Goal: Information Seeking & Learning: Learn about a topic

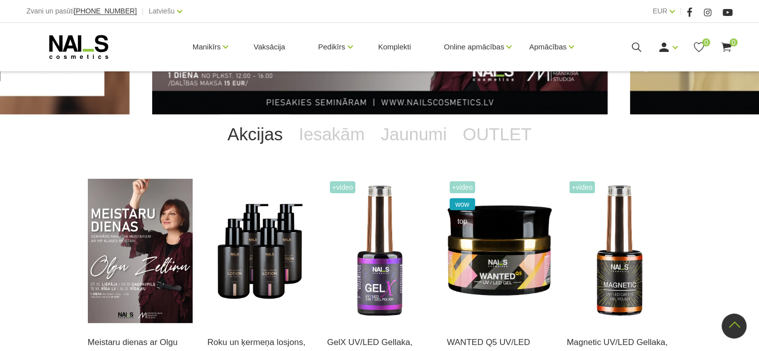
scroll to position [144, 0]
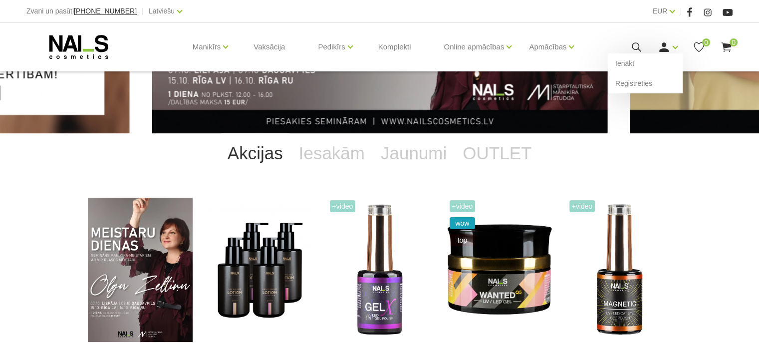
click at [666, 46] on icon at bounding box center [664, 47] width 12 height 12
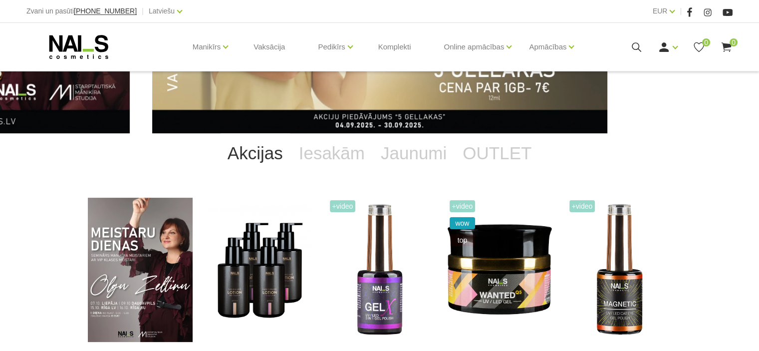
click at [665, 54] on div "Manikīrs Gēllakas Bāzes, topi un praimeri Gēlu sistēmas Dizaina sistēmas Dažādi…" at bounding box center [379, 47] width 706 height 48
click at [637, 48] on use at bounding box center [636, 46] width 9 height 9
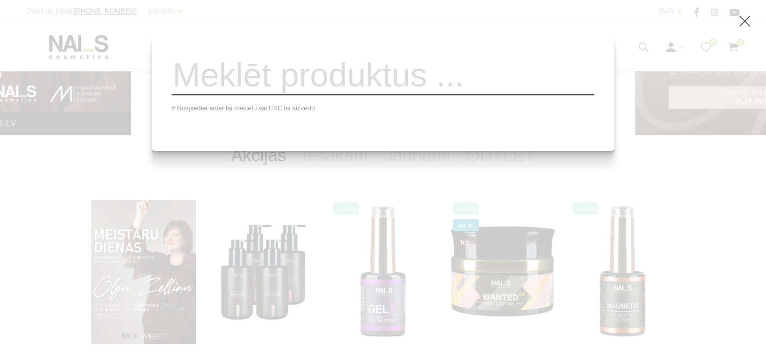
click at [677, 160] on div "# Nospiediet enter lai meklētu vai ESC lai aizvērtu" at bounding box center [383, 175] width 766 height 351
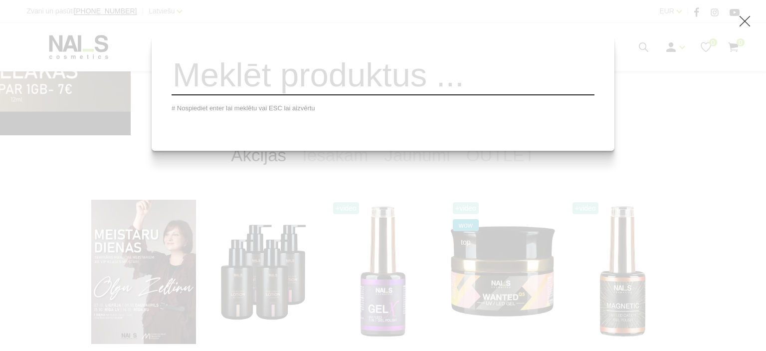
click at [750, 18] on icon at bounding box center [745, 21] width 12 height 12
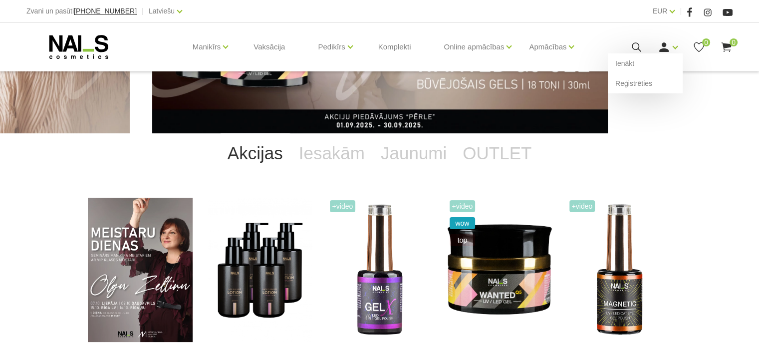
click at [670, 47] on div "Ienākt Reģistrēties" at bounding box center [668, 47] width 20 height 12
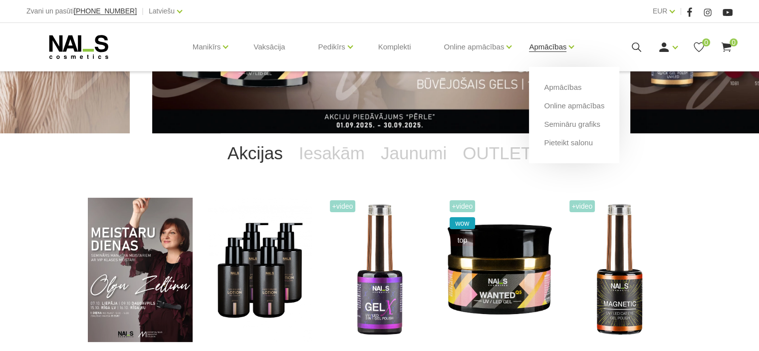
click at [560, 45] on link "Apmācības" at bounding box center [547, 47] width 37 height 40
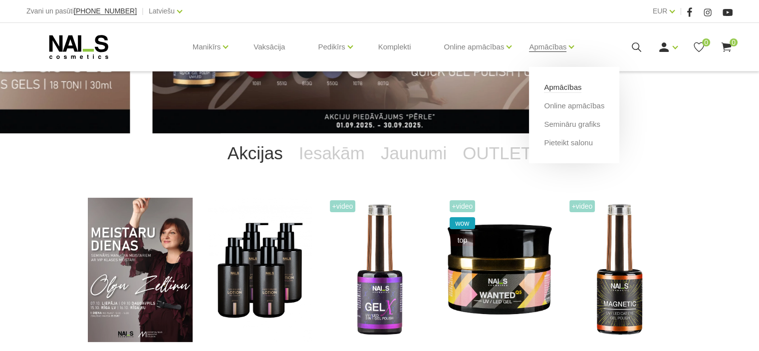
click at [570, 85] on link "Apmācības" at bounding box center [562, 87] width 37 height 11
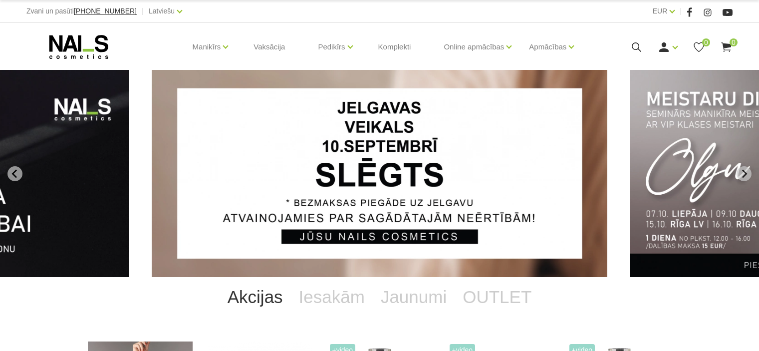
scroll to position [144, 0]
